Goal: Information Seeking & Learning: Understand process/instructions

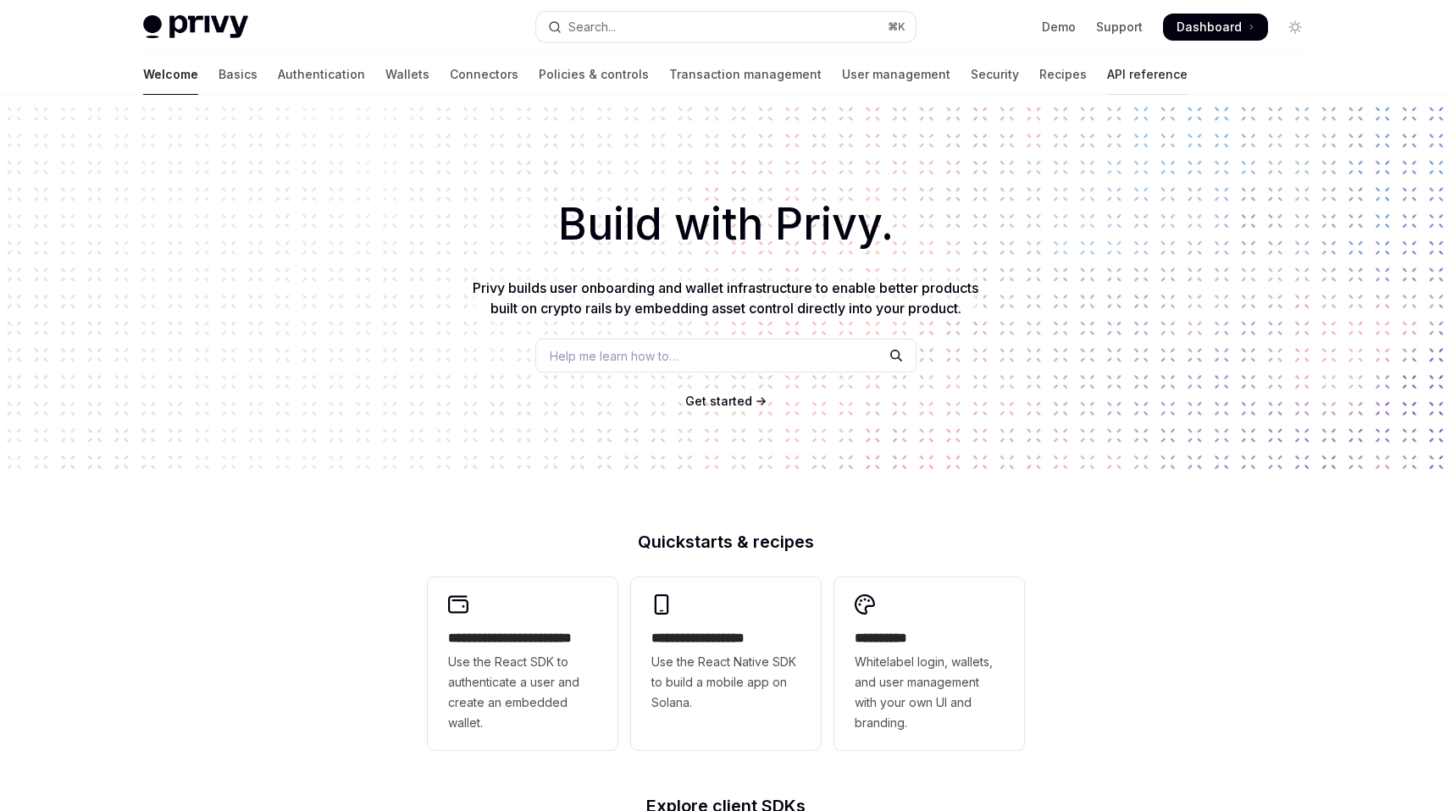
click at [1107, 71] on link "API reference" at bounding box center [1147, 74] width 80 height 41
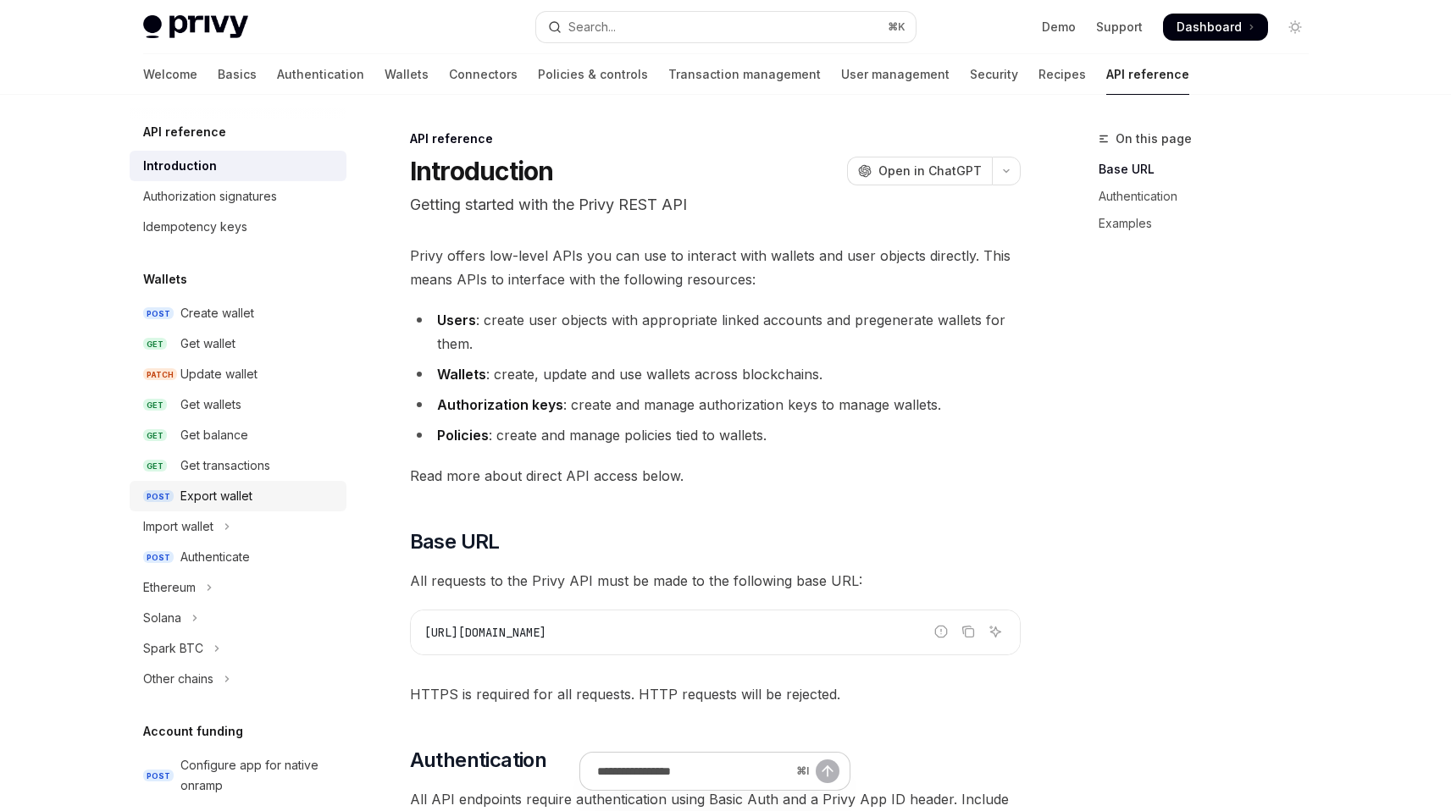
scroll to position [969, 0]
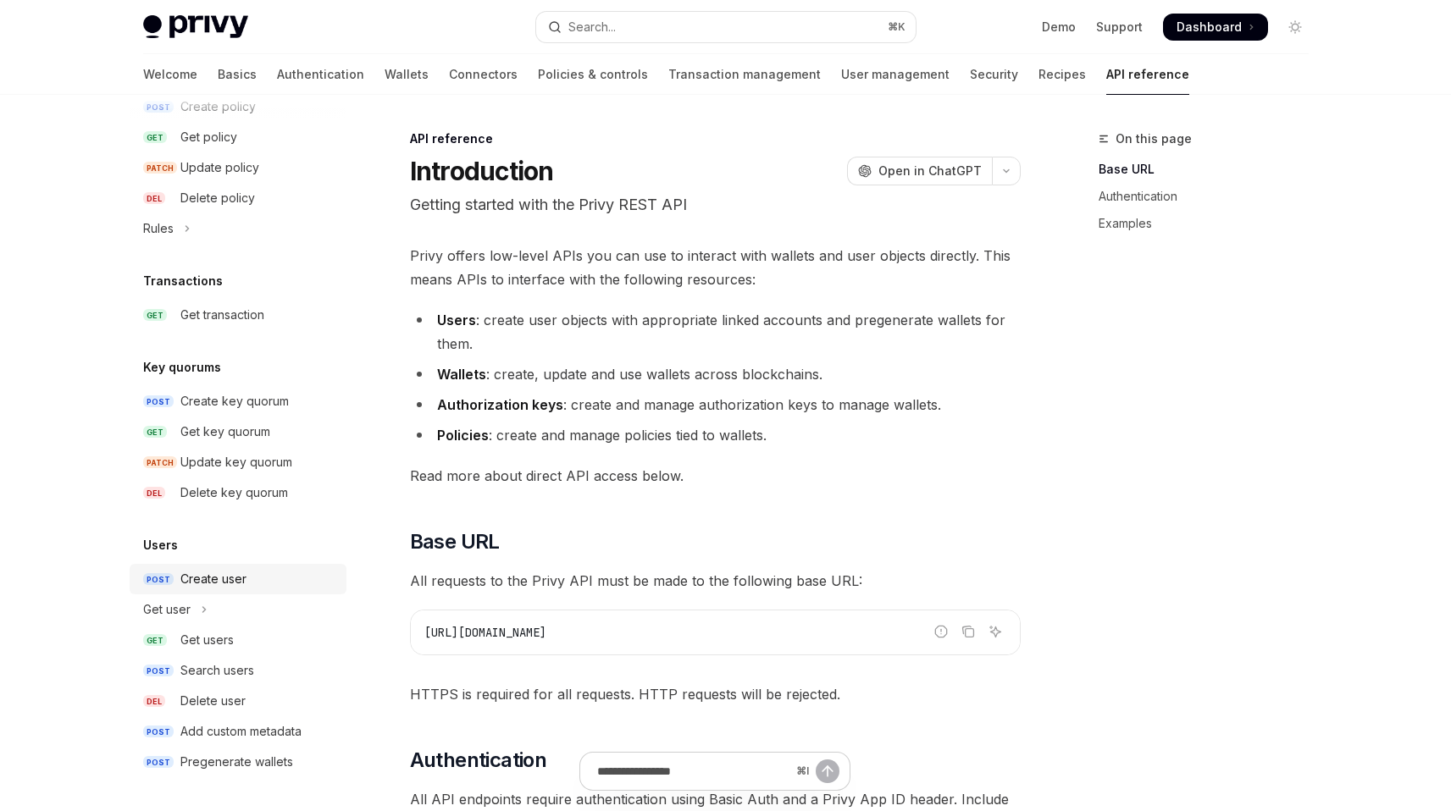
click at [252, 575] on div "Create user" at bounding box center [258, 579] width 156 height 20
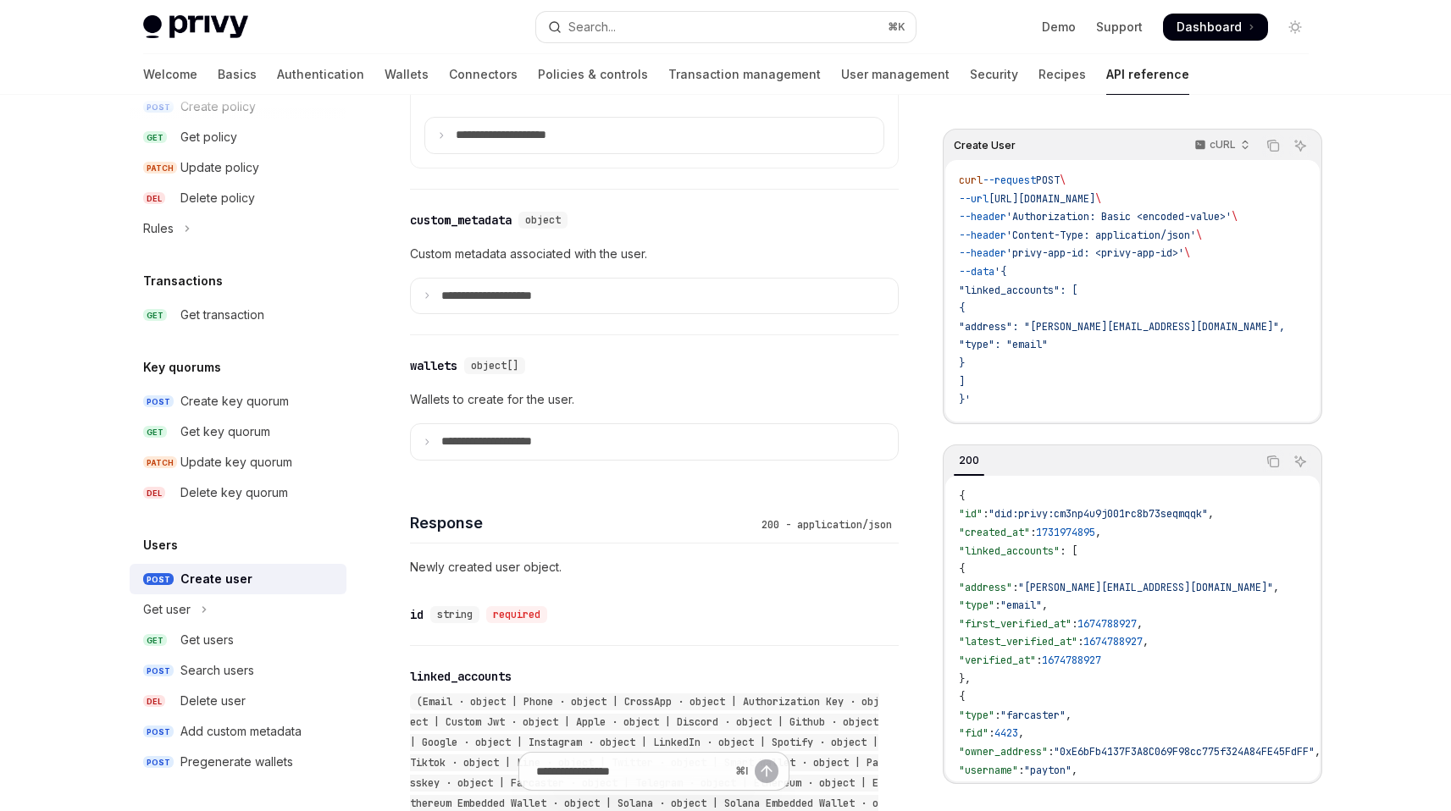
scroll to position [540, 0]
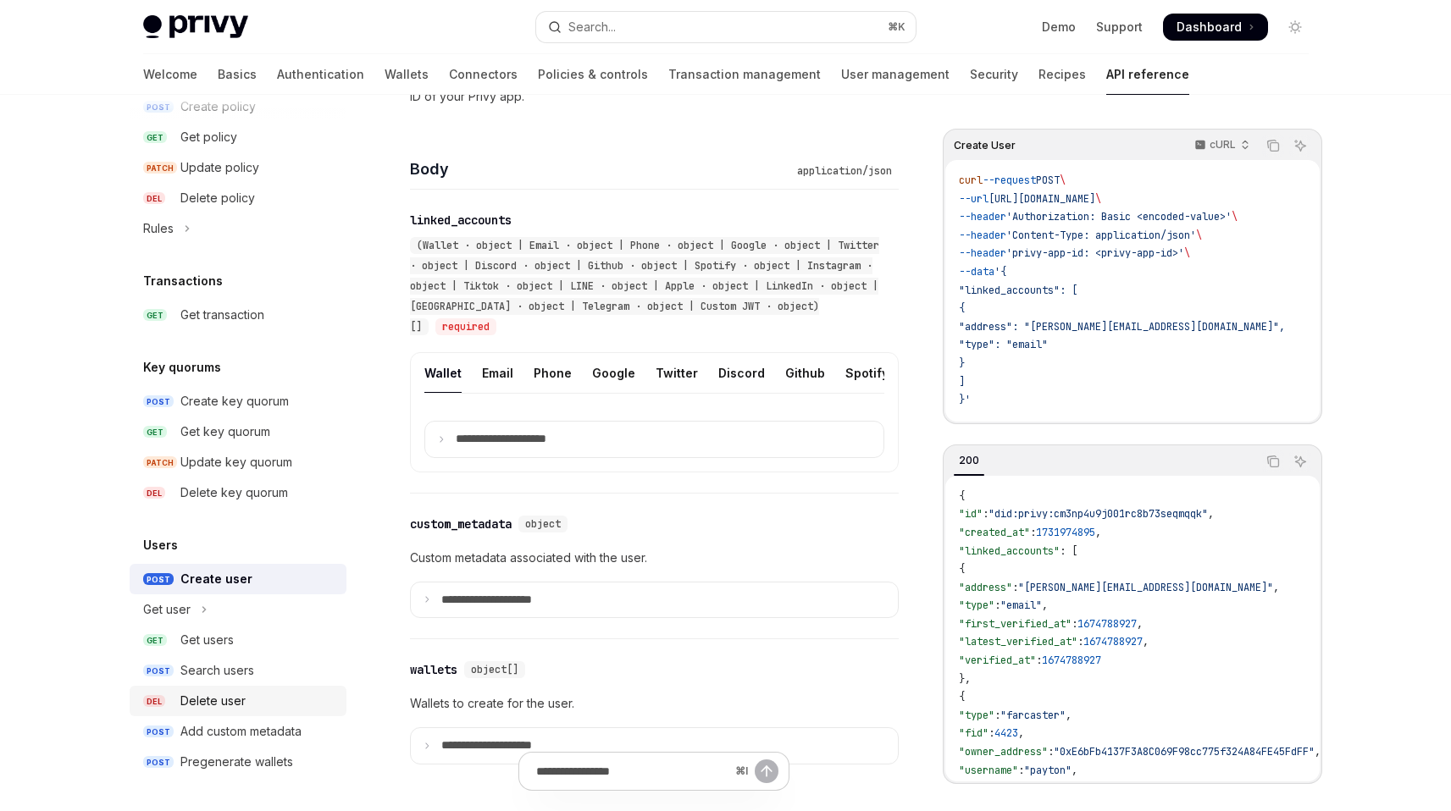
click at [196, 694] on div "Delete user" at bounding box center [212, 701] width 65 height 20
type textarea "*"
